Goal: Task Accomplishment & Management: Complete application form

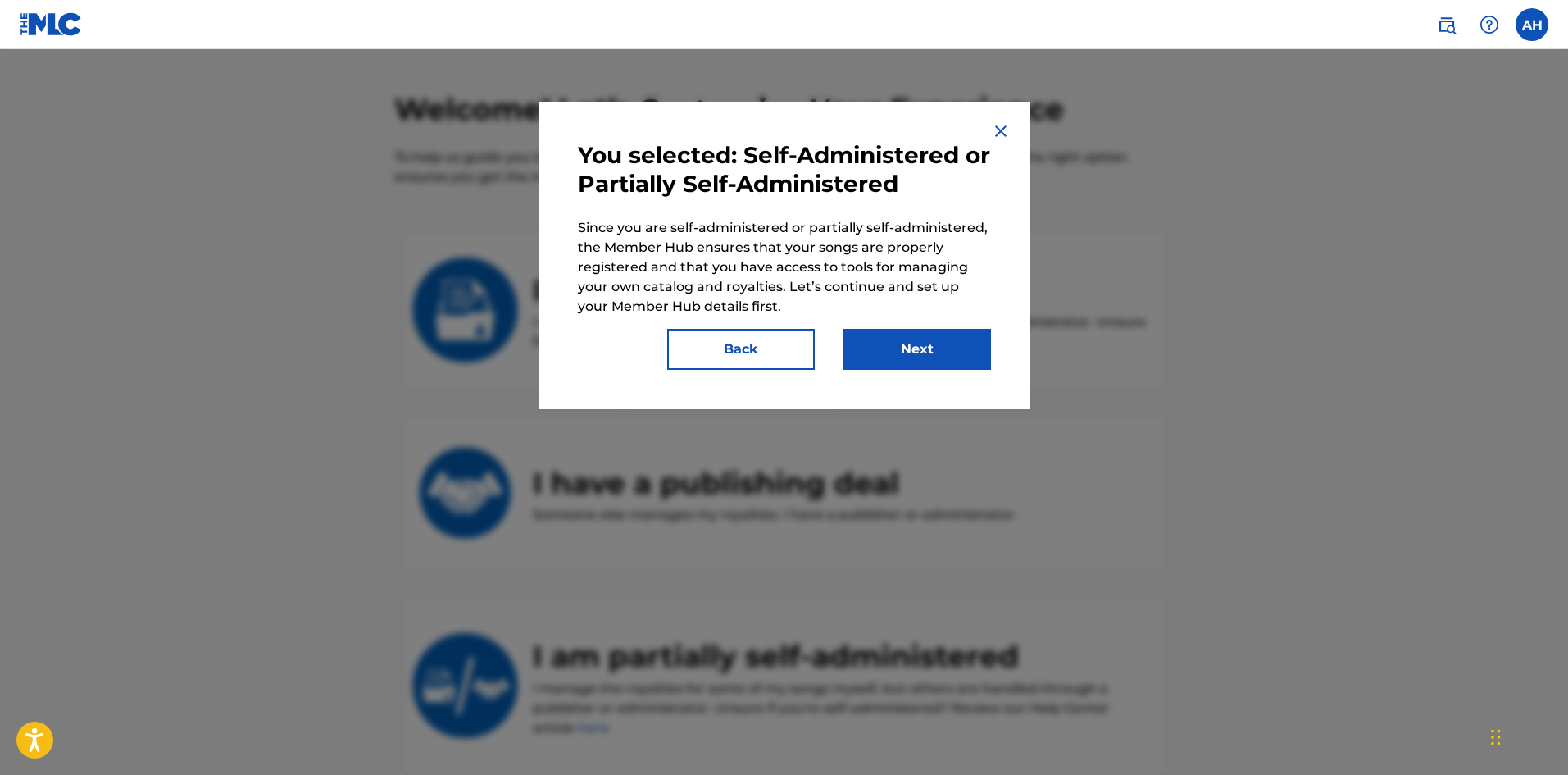
click at [944, 353] on button "Next" at bounding box center [917, 349] width 148 height 41
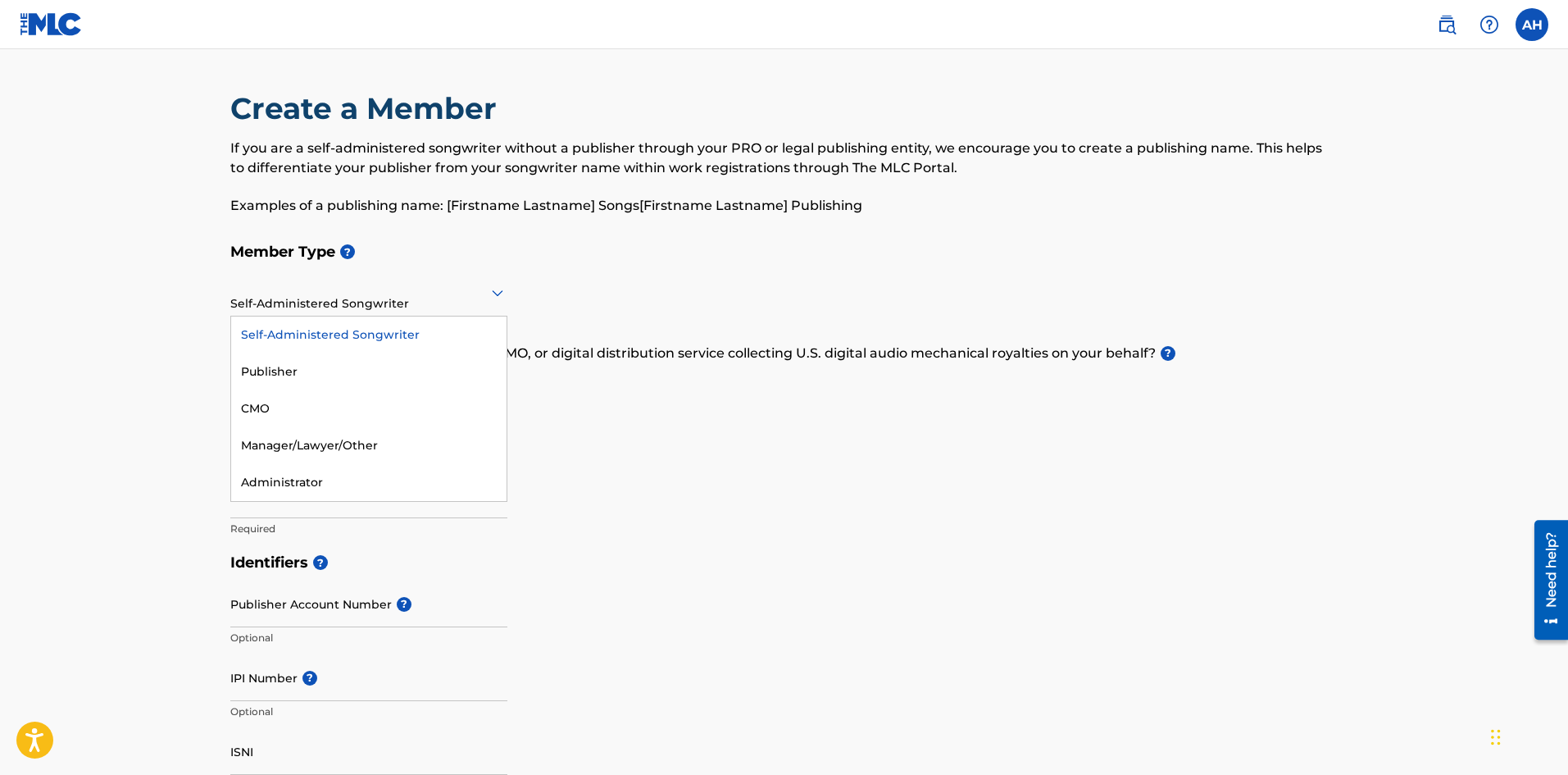
click at [428, 296] on div at bounding box center [369, 292] width 277 height 20
click at [406, 366] on div "Publisher" at bounding box center [369, 372] width 275 height 37
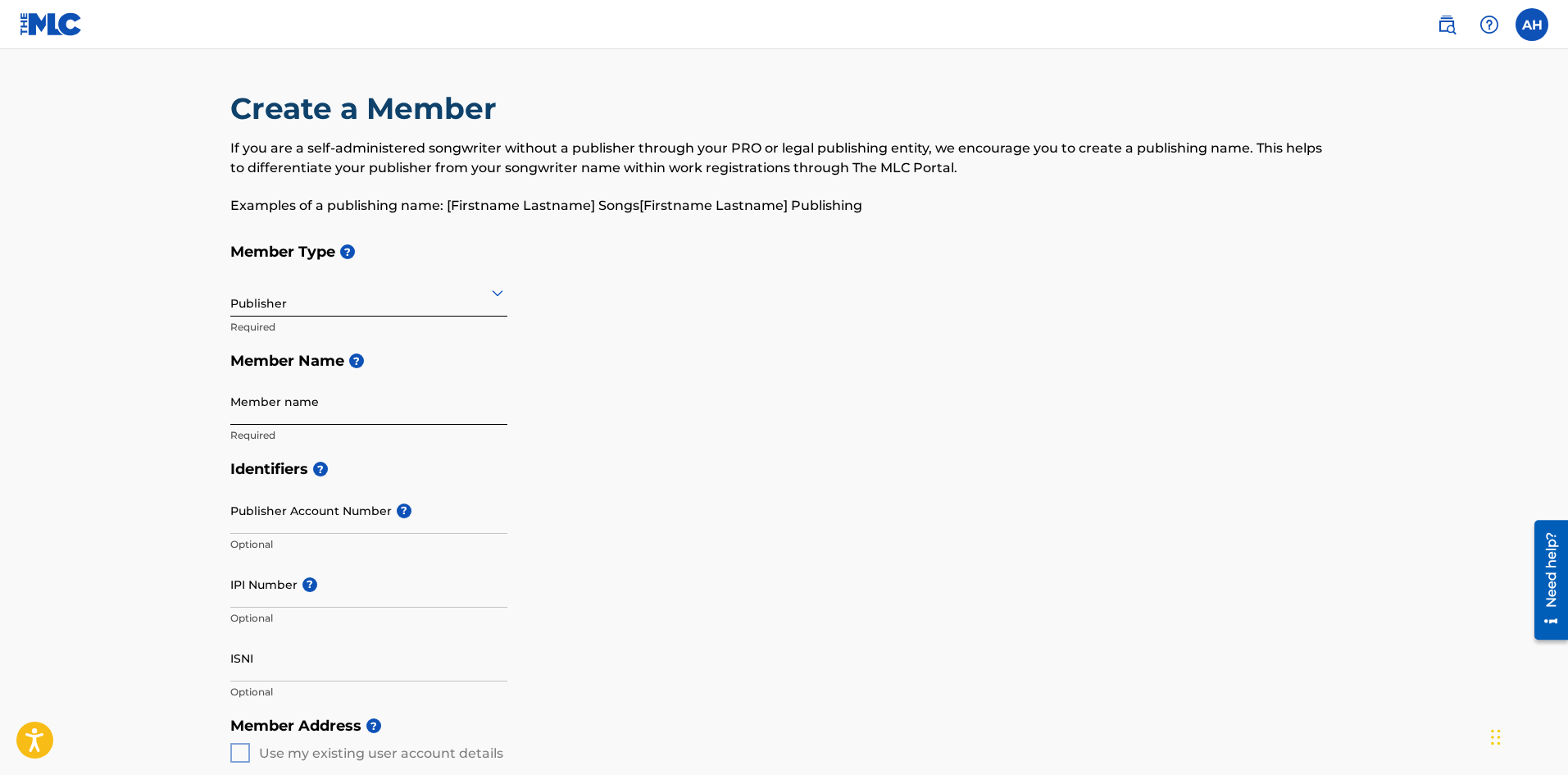
click at [397, 399] on input "Member name" at bounding box center [369, 401] width 277 height 47
type input "[PERSON_NAME]"
type input "[STREET_ADDRESS]"
click at [369, 576] on input "IPI Number ?" at bounding box center [369, 584] width 277 height 47
drag, startPoint x: 325, startPoint y: 413, endPoint x: 271, endPoint y: 420, distance: 54.5
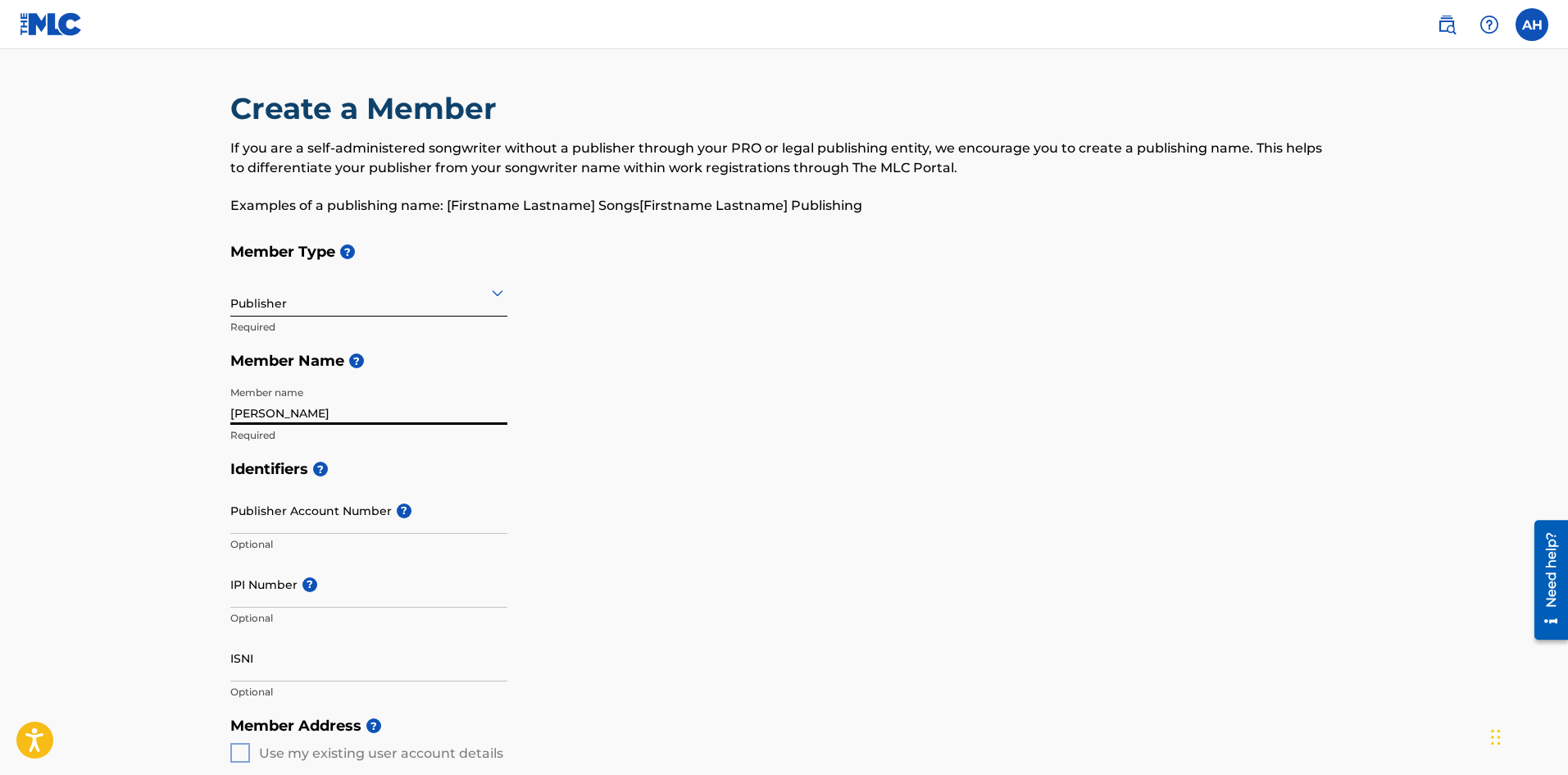
click at [271, 420] on input "[PERSON_NAME]" at bounding box center [369, 401] width 277 height 47
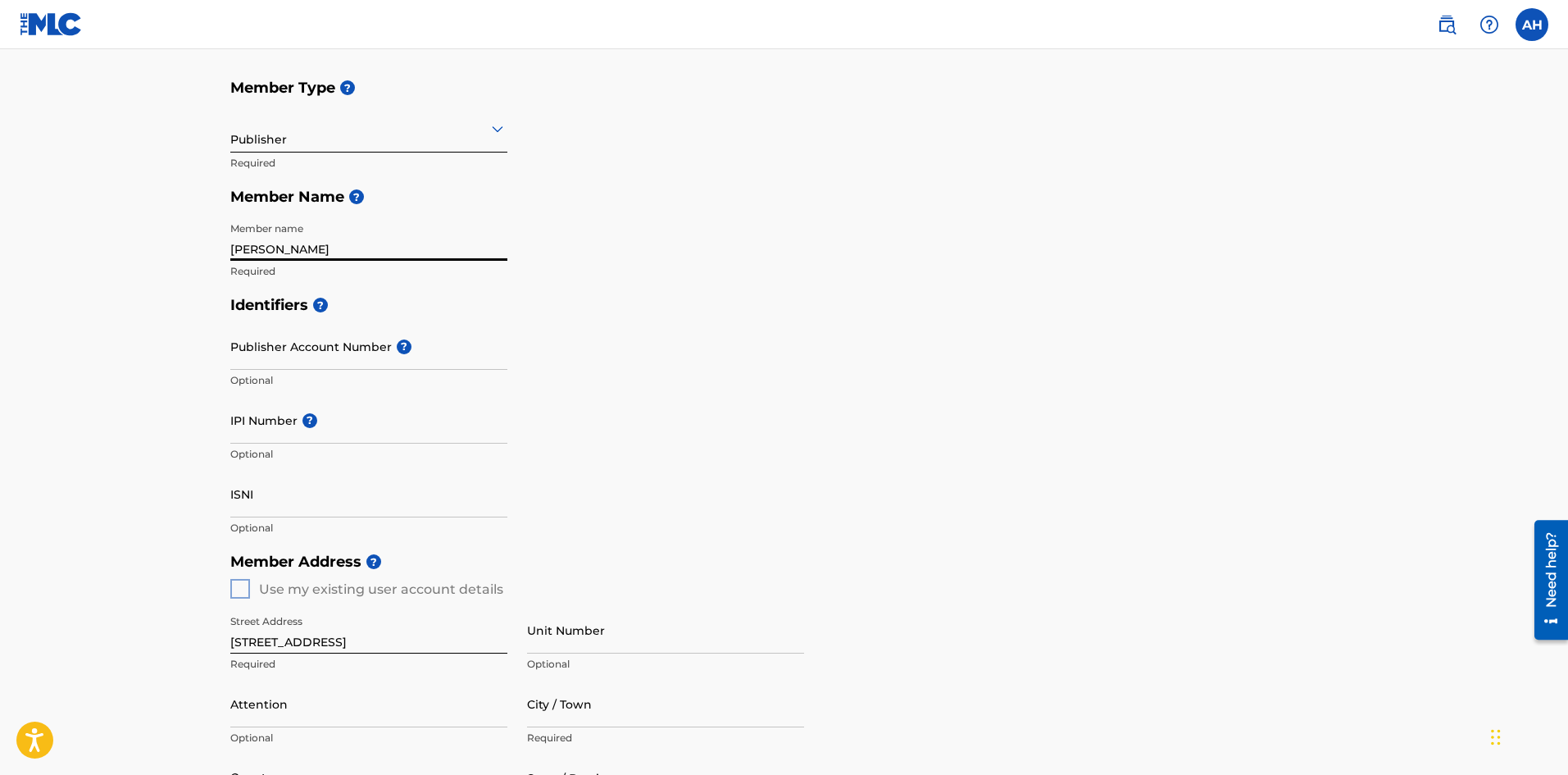
scroll to position [246, 0]
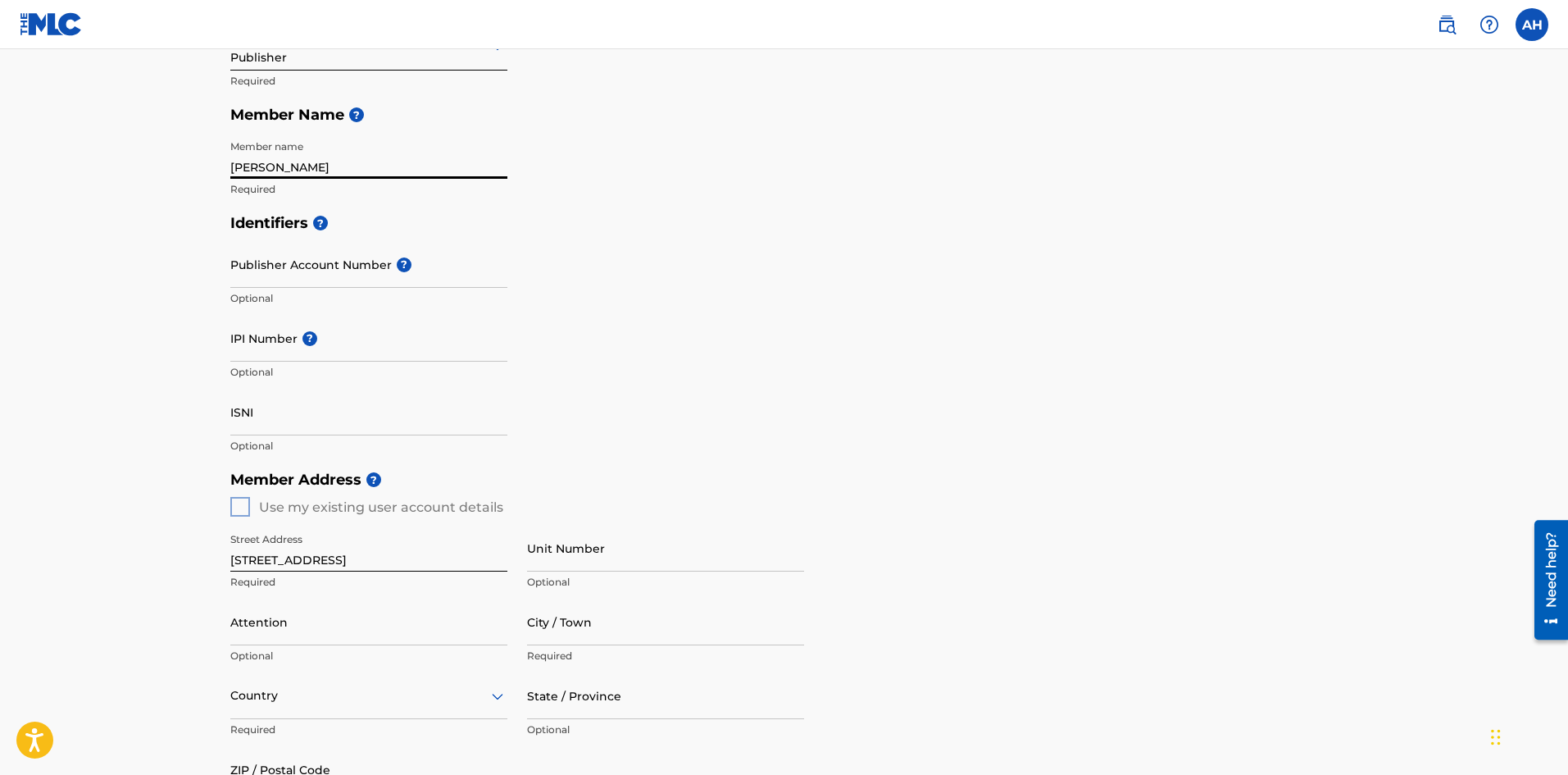
type input "[PERSON_NAME]"
click at [241, 506] on div "Member Address ? Use my existing user account details Street Address [STREET_AD…" at bounding box center [784, 649] width 1108 height 375
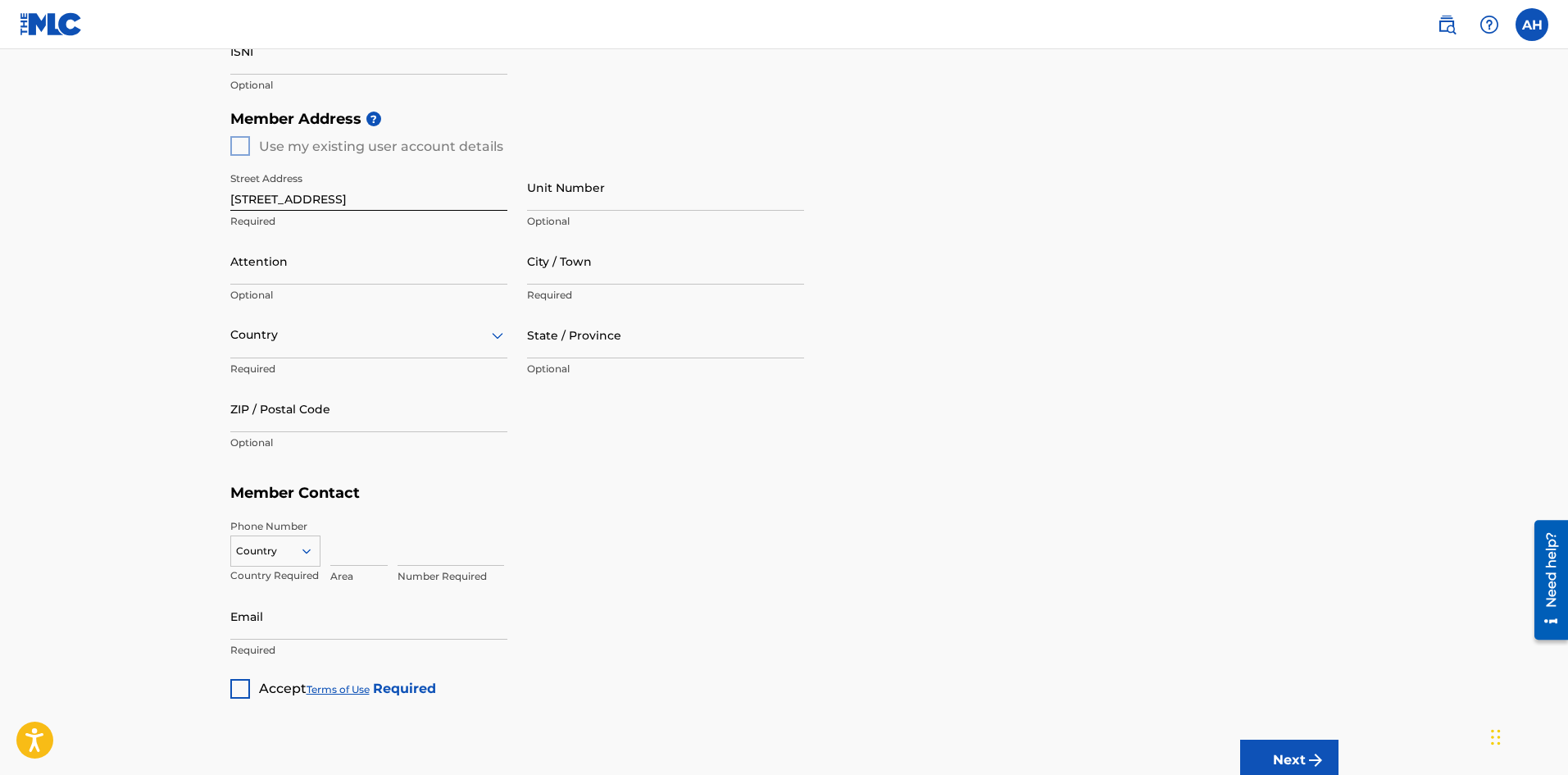
scroll to position [656, 0]
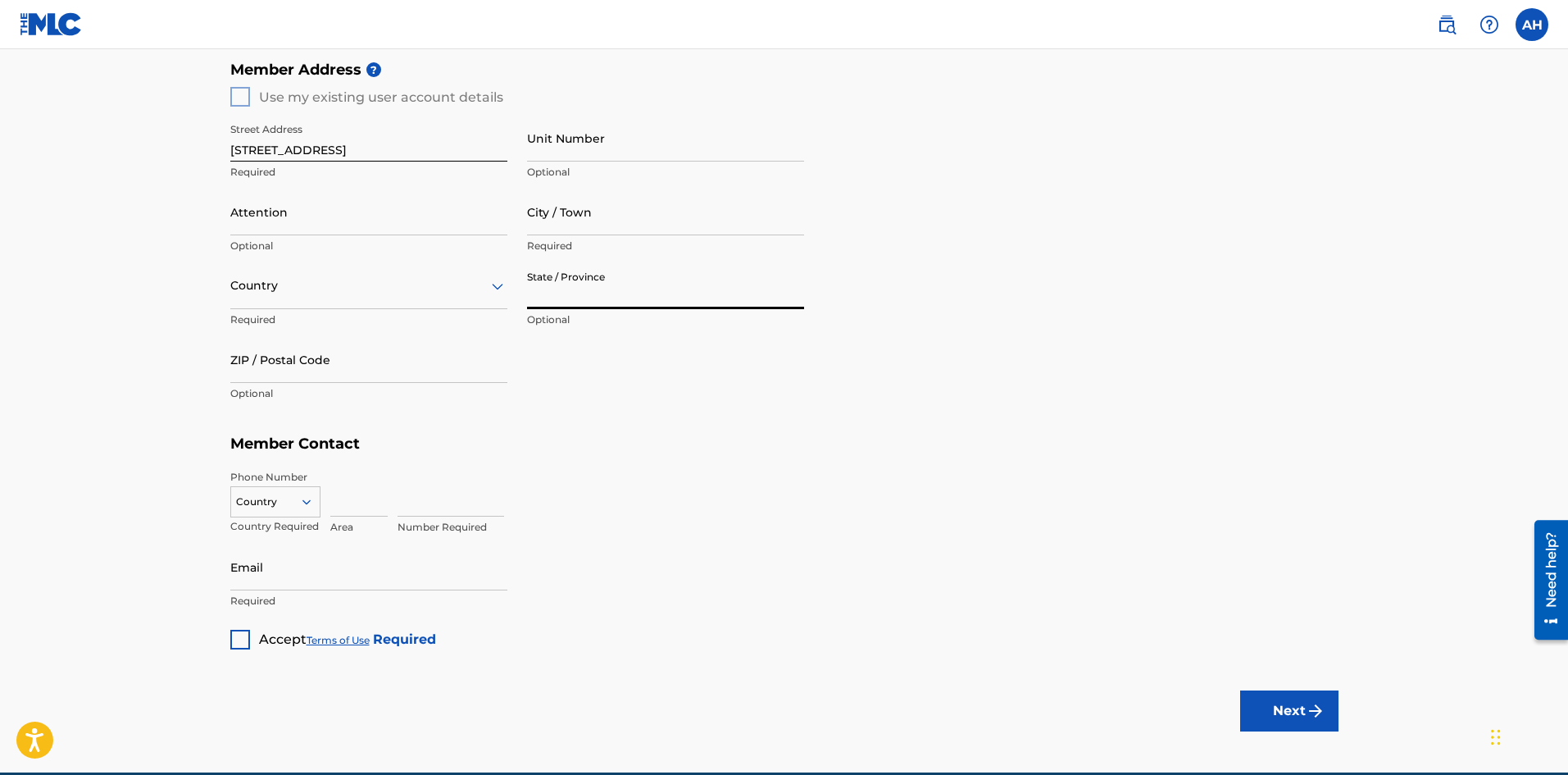
click at [567, 288] on input "State / Province" at bounding box center [666, 286] width 277 height 47
type input "[US_STATE]"
type input "[PERSON_NAME]"
type input "[GEOGRAPHIC_DATA]"
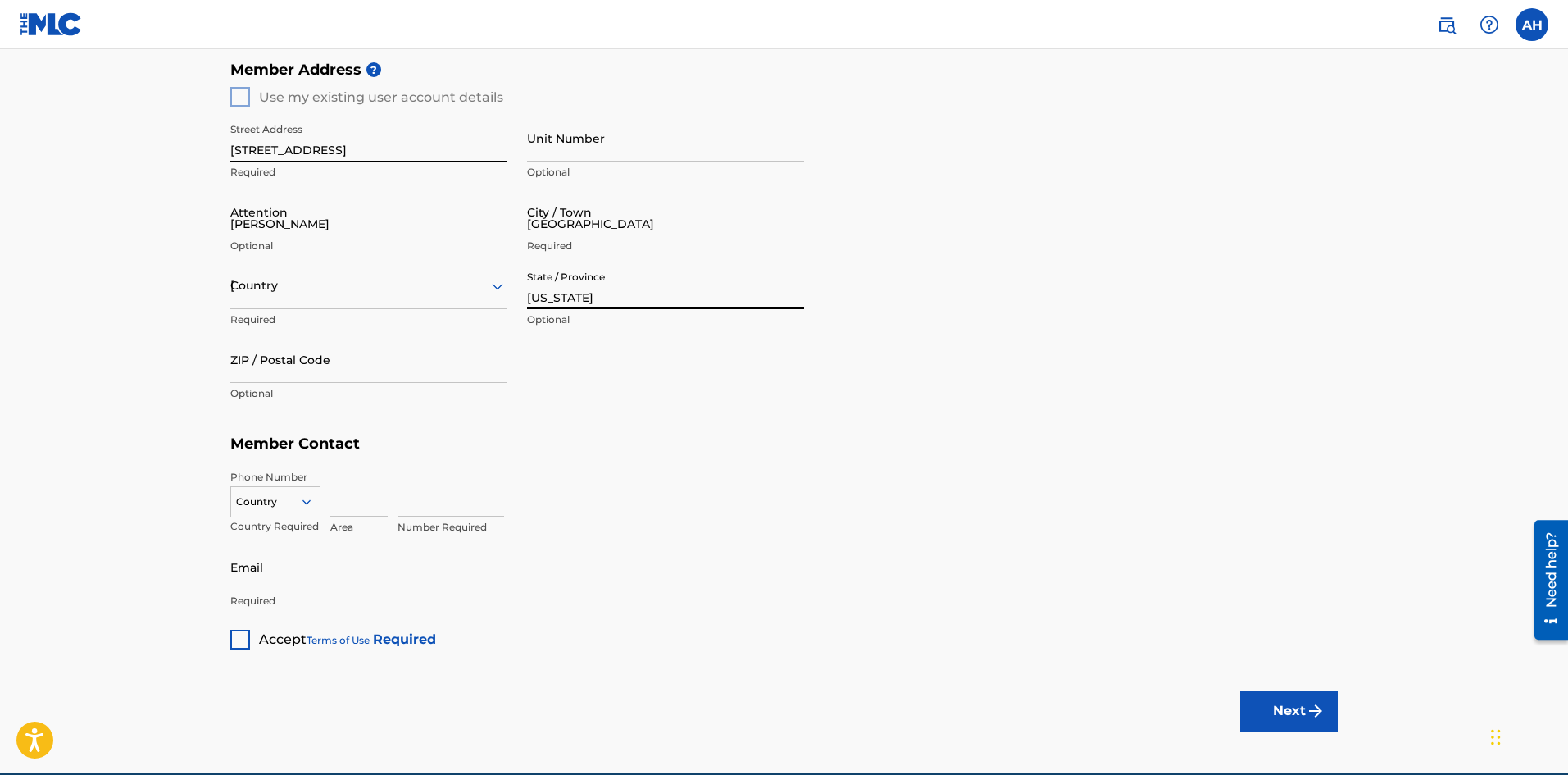
type input "71107"
type input "903"
type input "9176464"
type input "[EMAIL_ADDRESS][DOMAIN_NAME]"
click at [241, 640] on div at bounding box center [240, 639] width 19 height 19
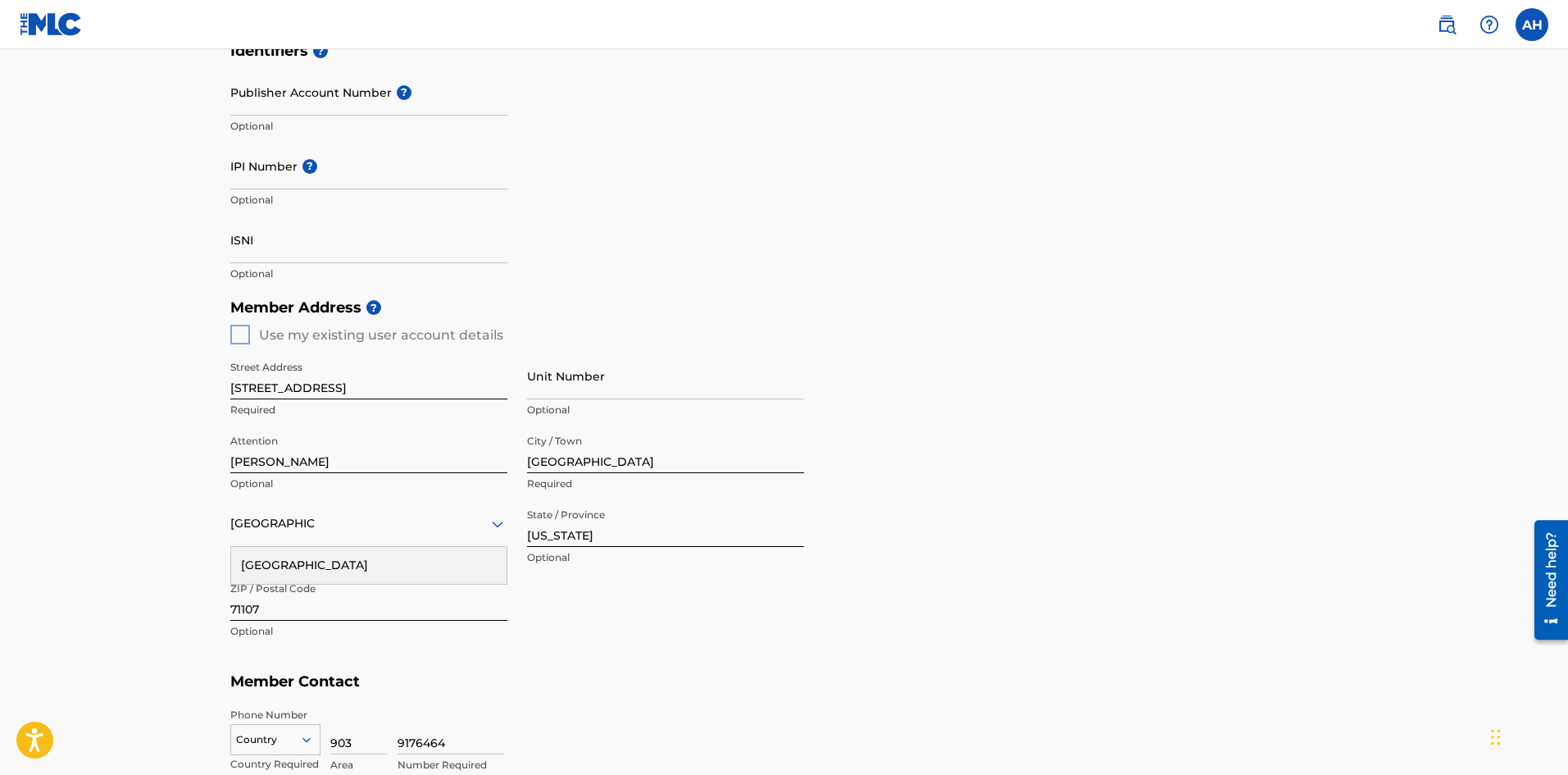
scroll to position [732, 0]
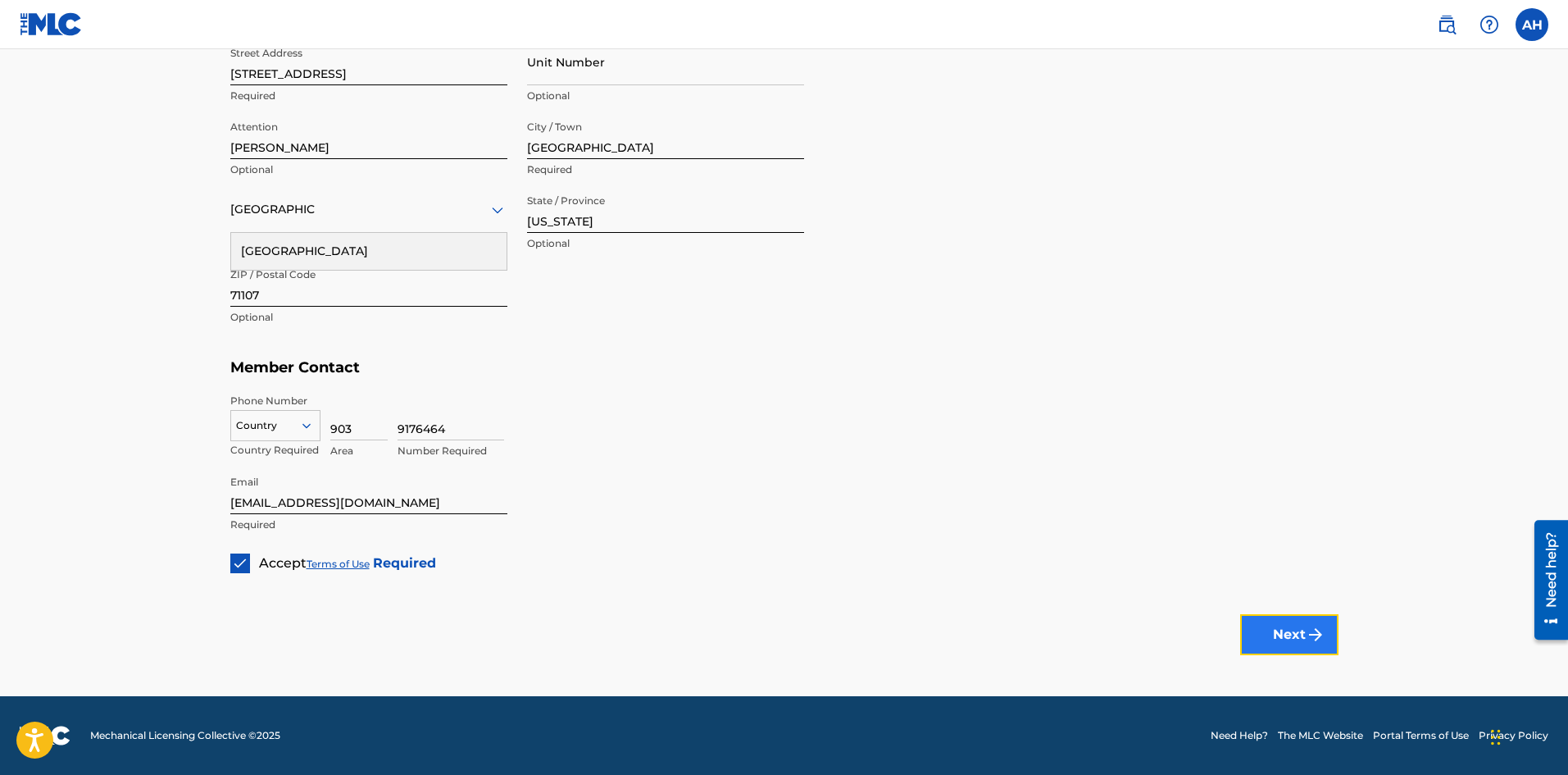
click at [1326, 631] on button "Next" at bounding box center [1289, 635] width 98 height 41
click at [1321, 625] on img "submit" at bounding box center [1315, 634] width 19 height 19
click at [398, 206] on div at bounding box center [369, 209] width 277 height 20
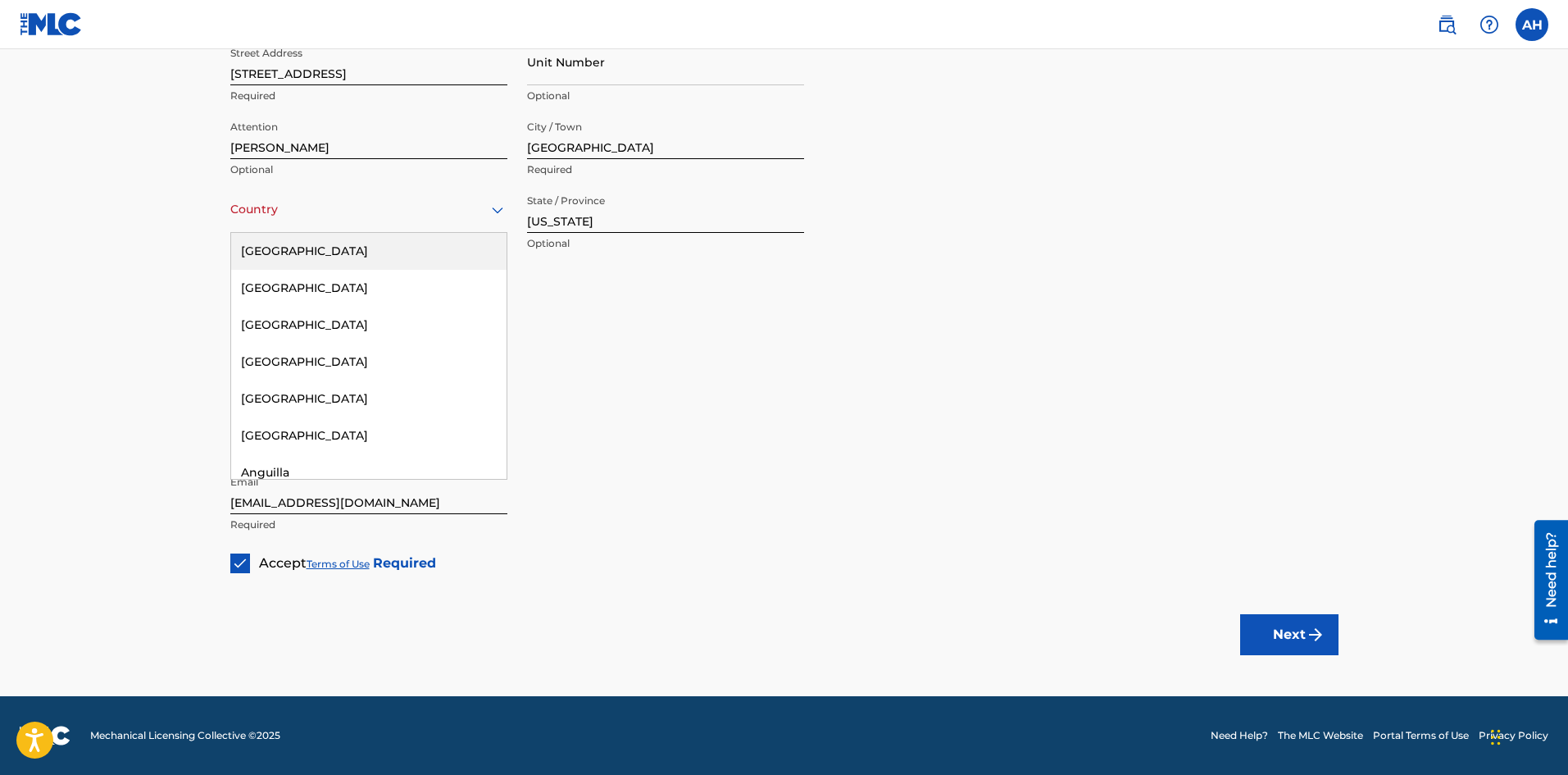
click at [379, 255] on div "[GEOGRAPHIC_DATA]" at bounding box center [369, 252] width 275 height 37
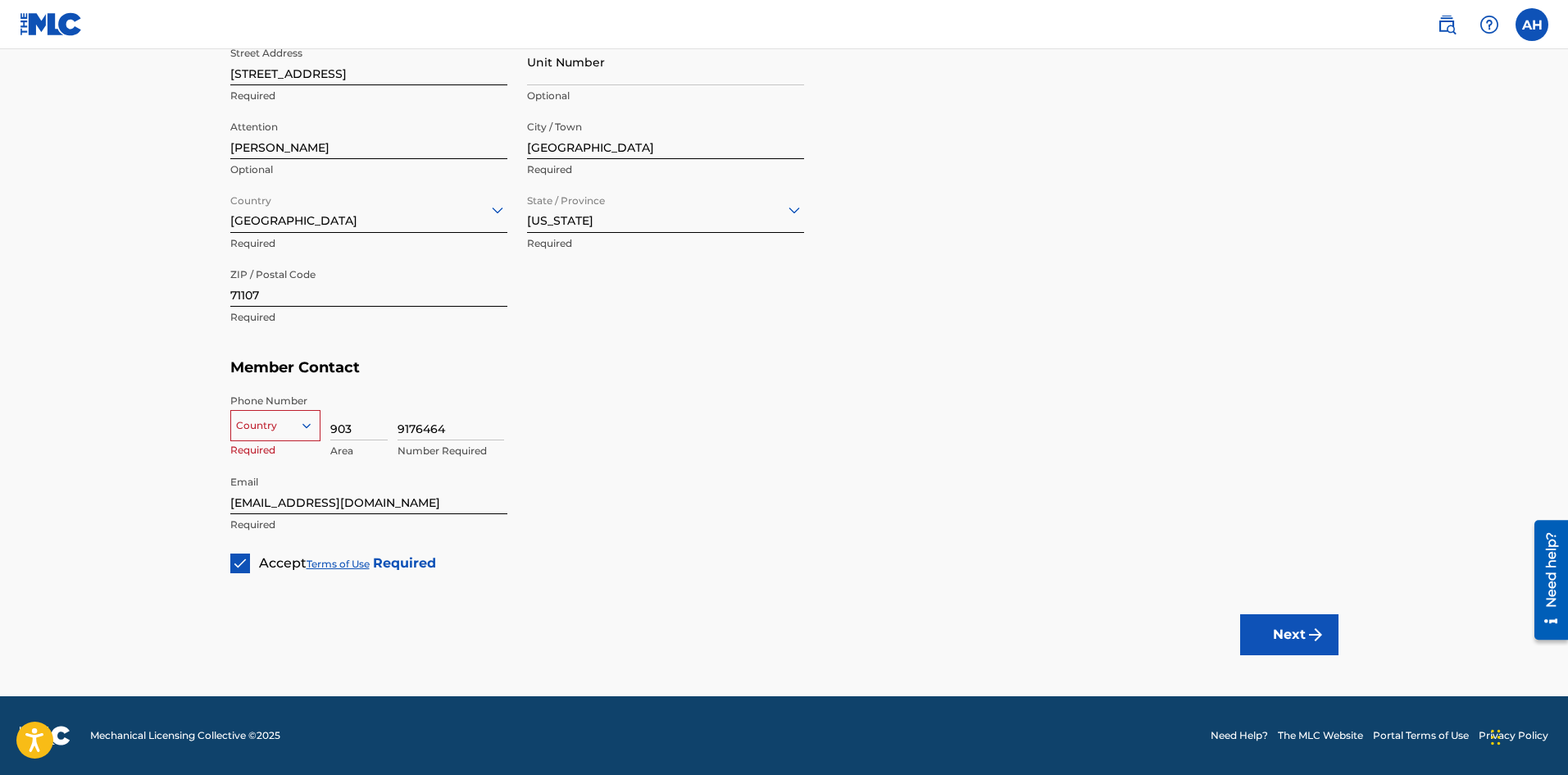
click at [258, 434] on div "Country" at bounding box center [275, 421] width 90 height 25
click at [258, 446] on div "US, [GEOGRAPHIC_DATA] +1" at bounding box center [275, 466] width 88 height 64
click at [1251, 634] on button "Next" at bounding box center [1289, 635] width 98 height 41
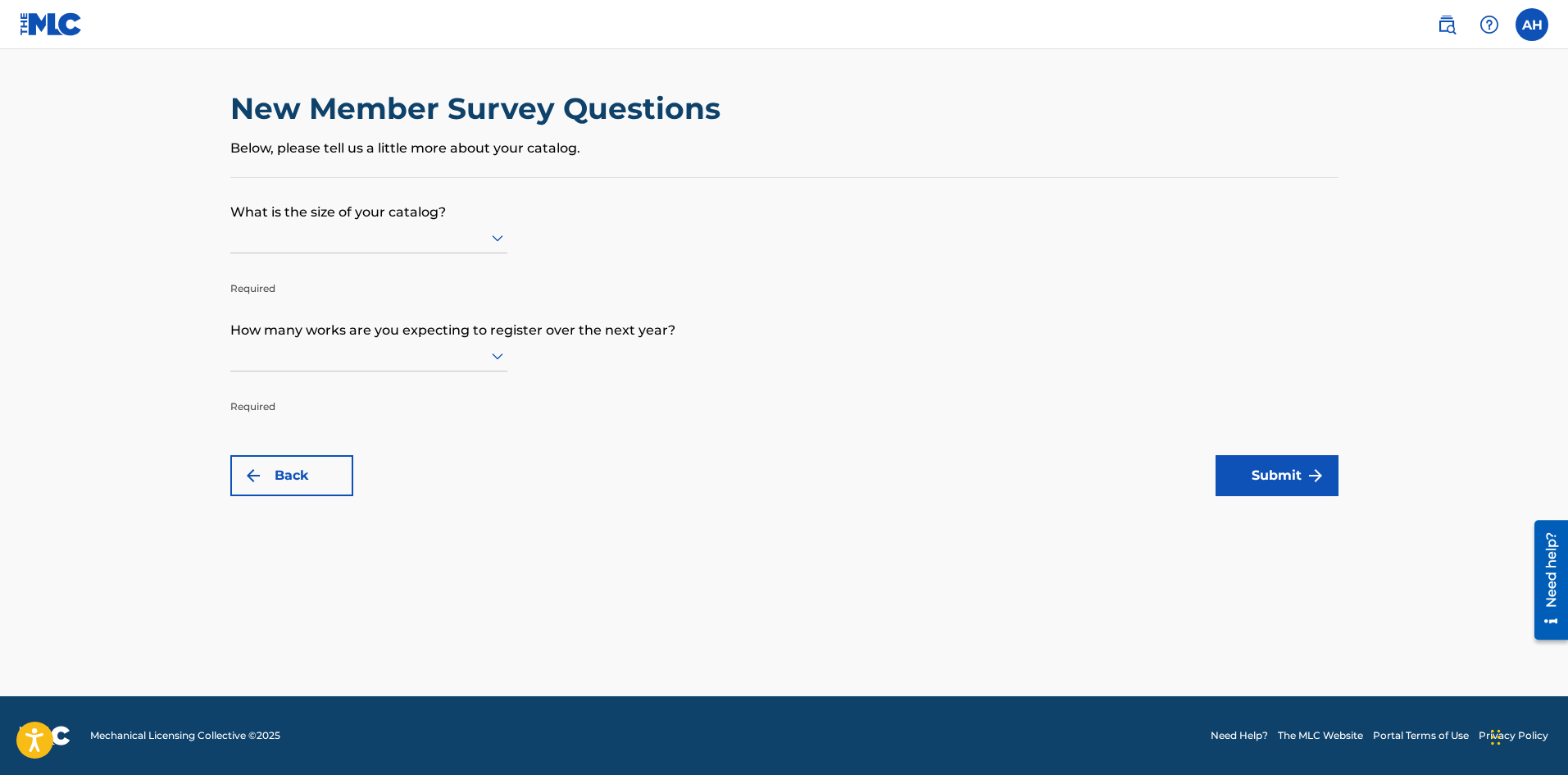
click at [405, 249] on div at bounding box center [369, 238] width 277 height 31
click at [414, 230] on div at bounding box center [369, 237] width 277 height 20
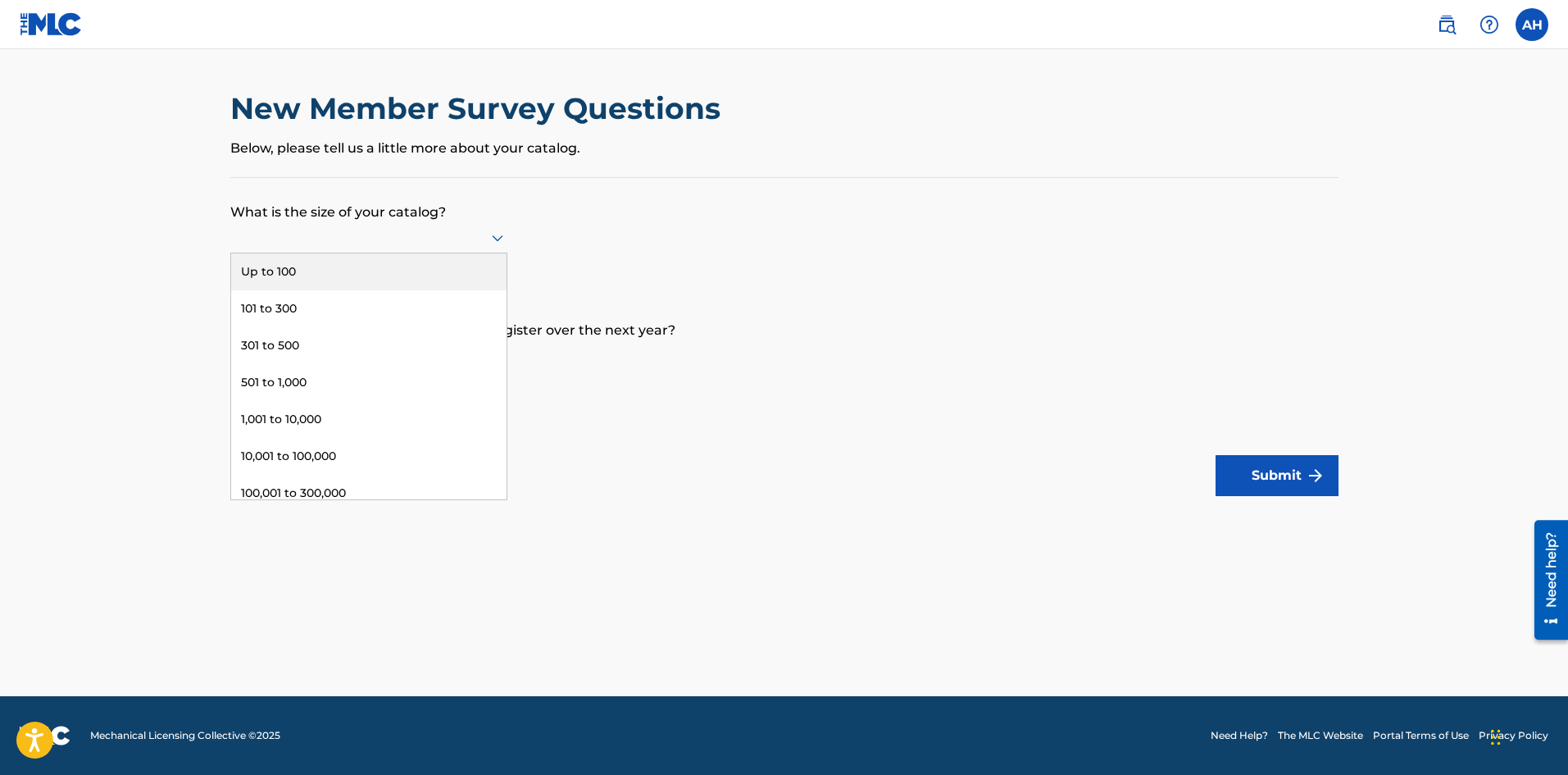
click at [393, 276] on div "Up to 100" at bounding box center [369, 272] width 275 height 37
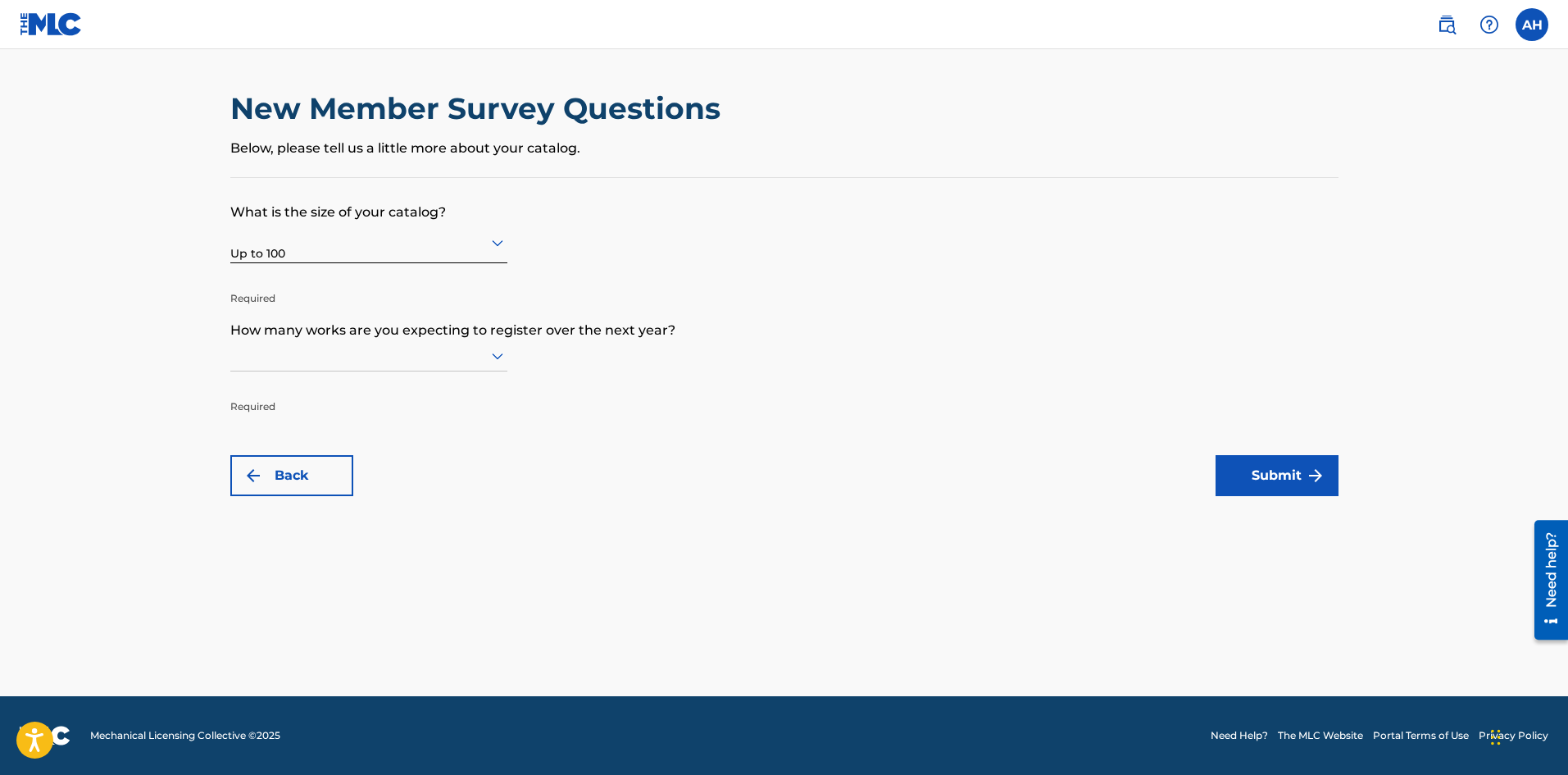
click at [390, 357] on div at bounding box center [369, 355] width 277 height 20
click at [386, 382] on div "Up to 100" at bounding box center [369, 389] width 275 height 37
click at [1262, 492] on button "Submit" at bounding box center [1277, 475] width 123 height 41
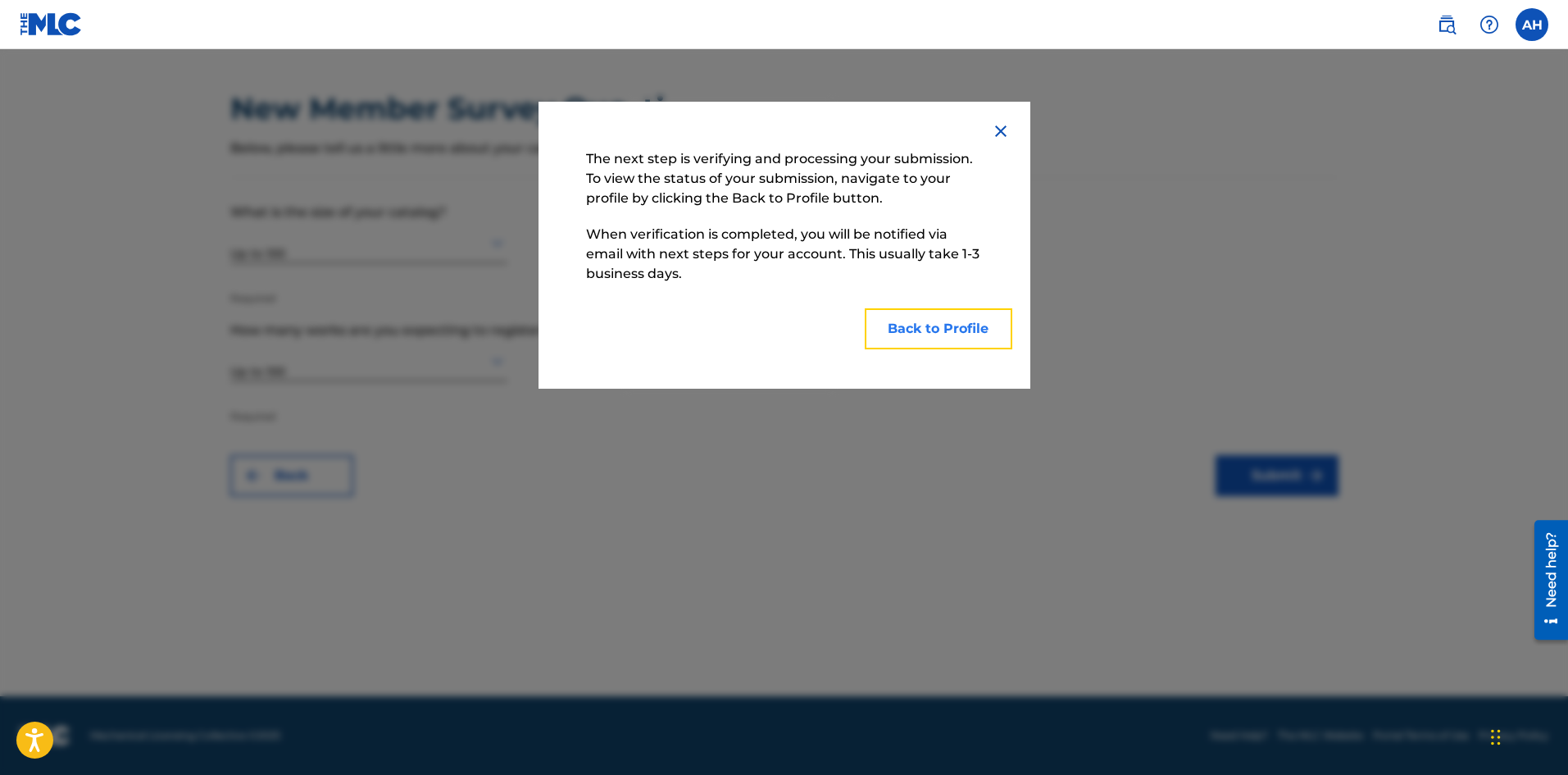
click at [992, 340] on button "Back to Profile" at bounding box center [938, 329] width 148 height 41
